Goal: Information Seeking & Learning: Find specific fact

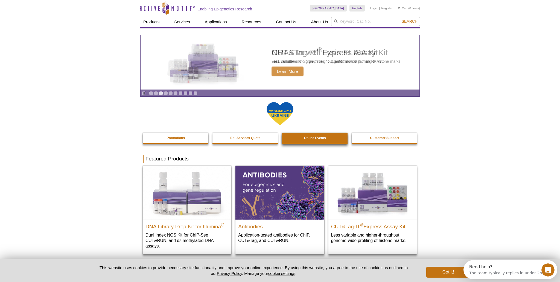
click at [311, 139] on strong "Online Events" at bounding box center [315, 138] width 22 height 4
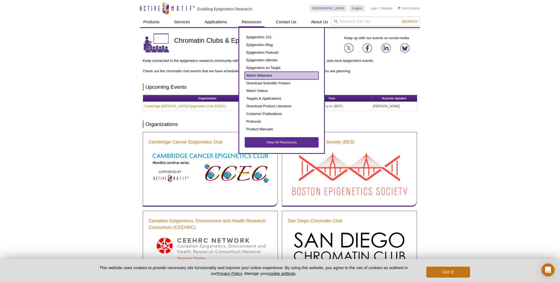
click at [264, 75] on link "Watch Webinars" at bounding box center [282, 76] width 74 height 8
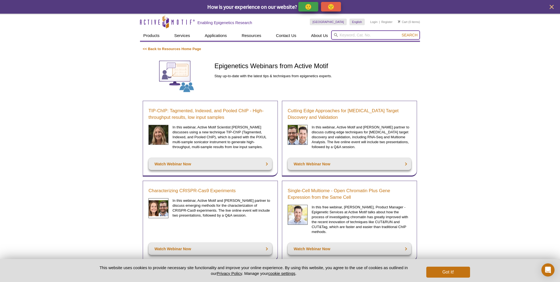
click at [351, 36] on input "search" at bounding box center [375, 34] width 89 height 9
type input "Tru Diagnostics"
click at [400, 33] on button "Search" at bounding box center [409, 35] width 19 height 5
